Goal: Information Seeking & Learning: Compare options

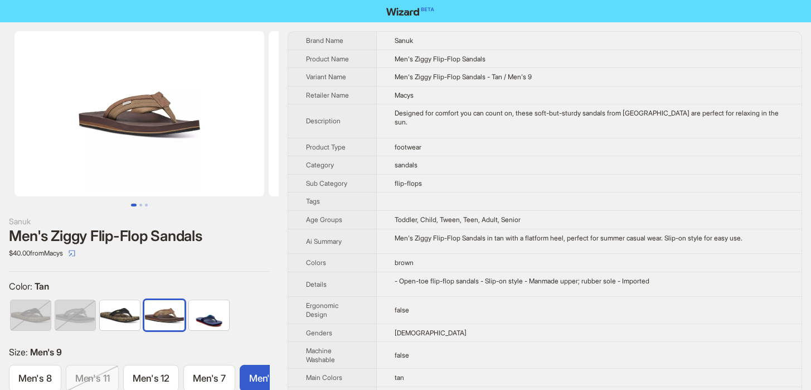
scroll to position [0, 144]
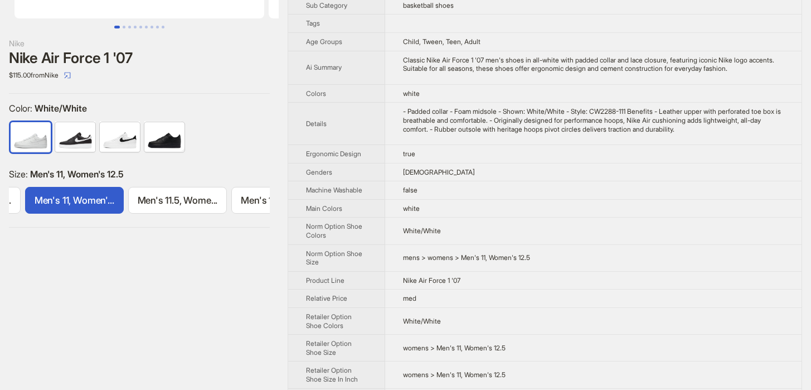
scroll to position [181, 0]
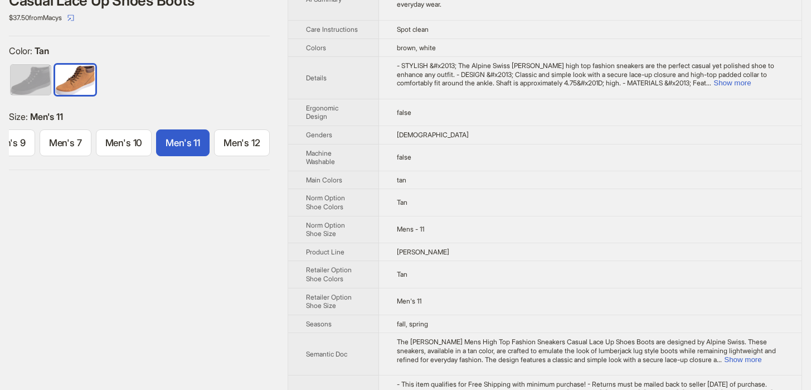
scroll to position [305, 0]
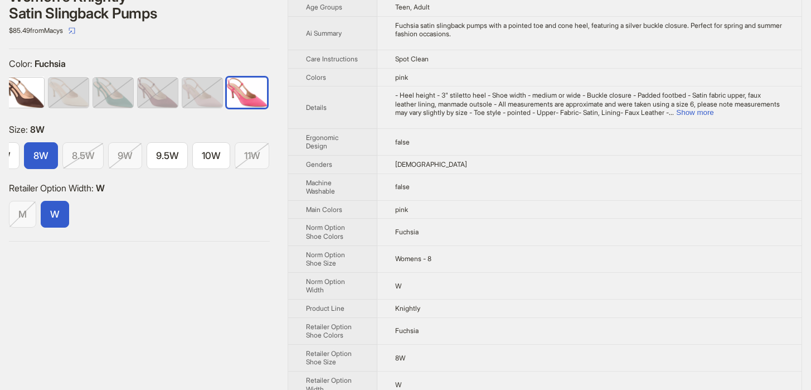
scroll to position [247, 0]
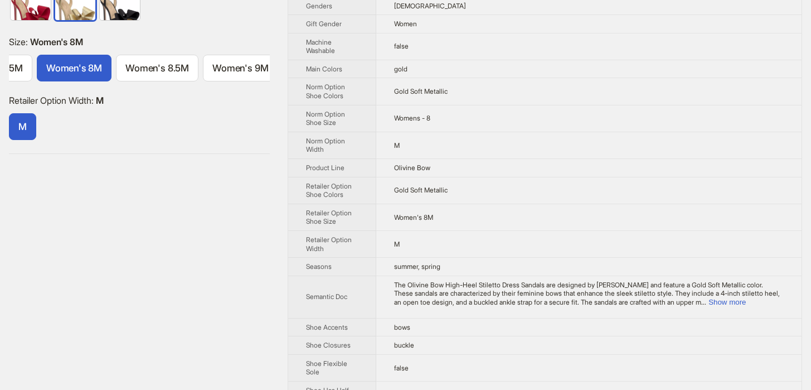
scroll to position [362, 0]
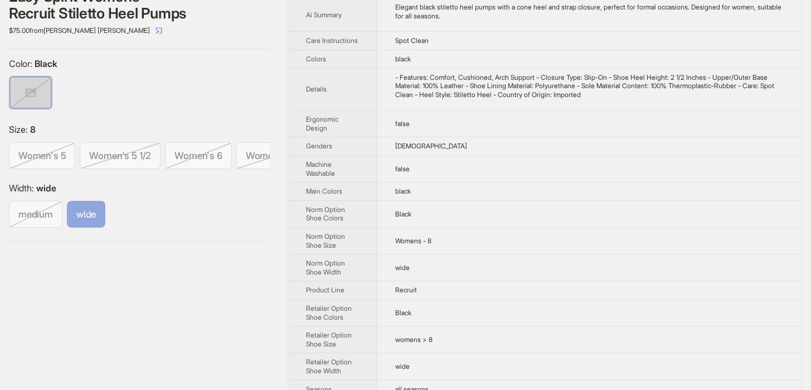
scroll to position [244, 0]
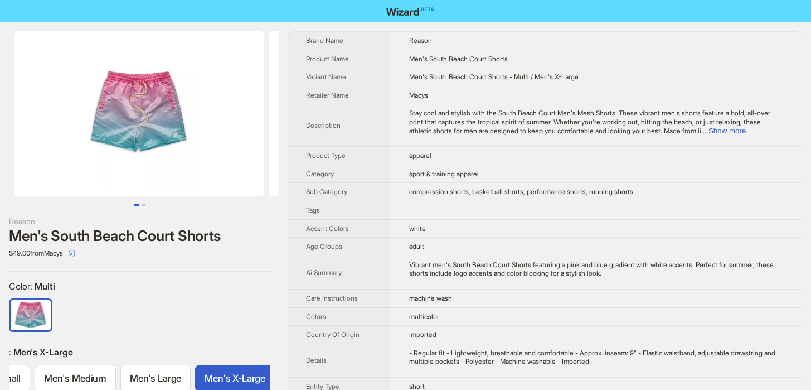
scroll to position [0, 50]
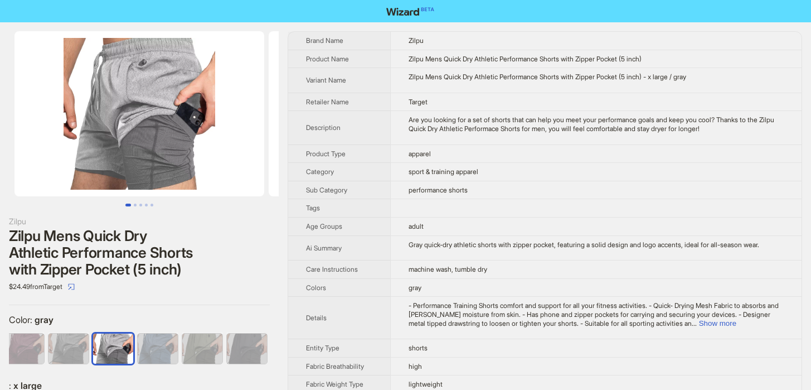
scroll to position [0, 47]
